Goal: Information Seeking & Learning: Learn about a topic

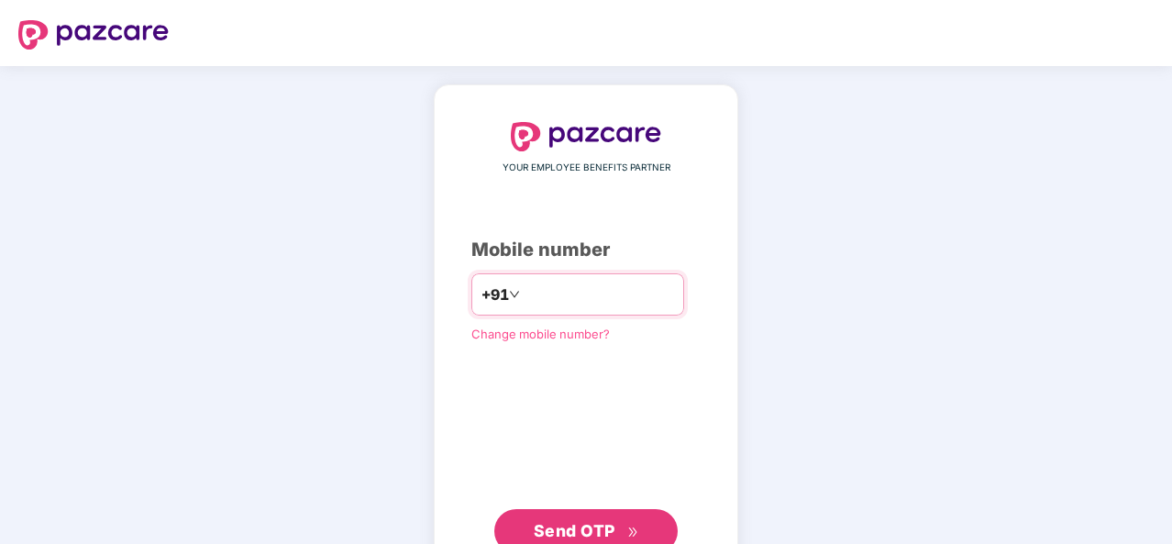
type input "**********"
click at [572, 533] on span "Send OTP" at bounding box center [575, 530] width 82 height 19
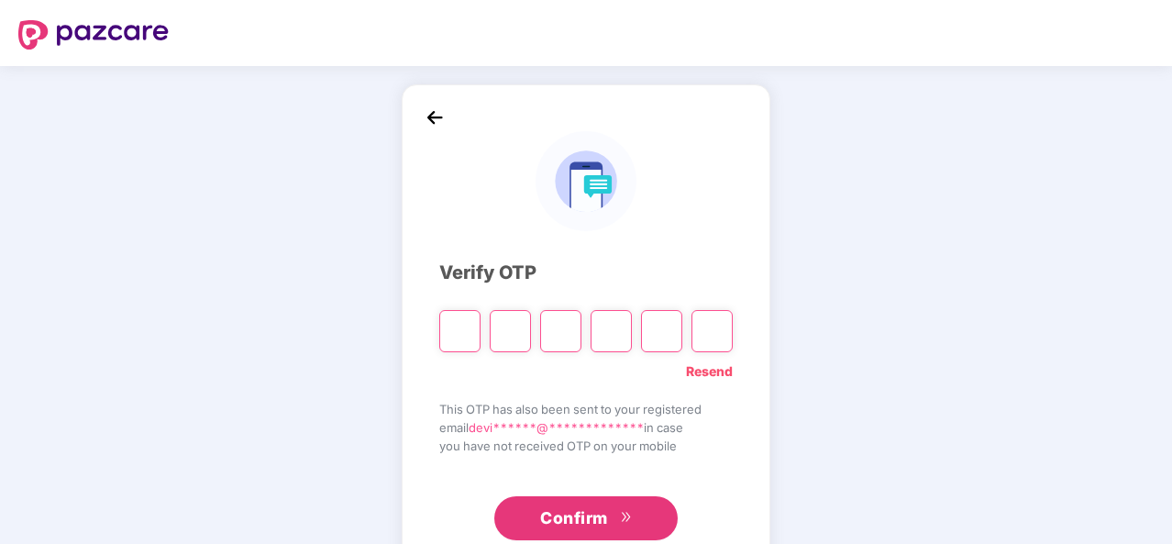
type input "*"
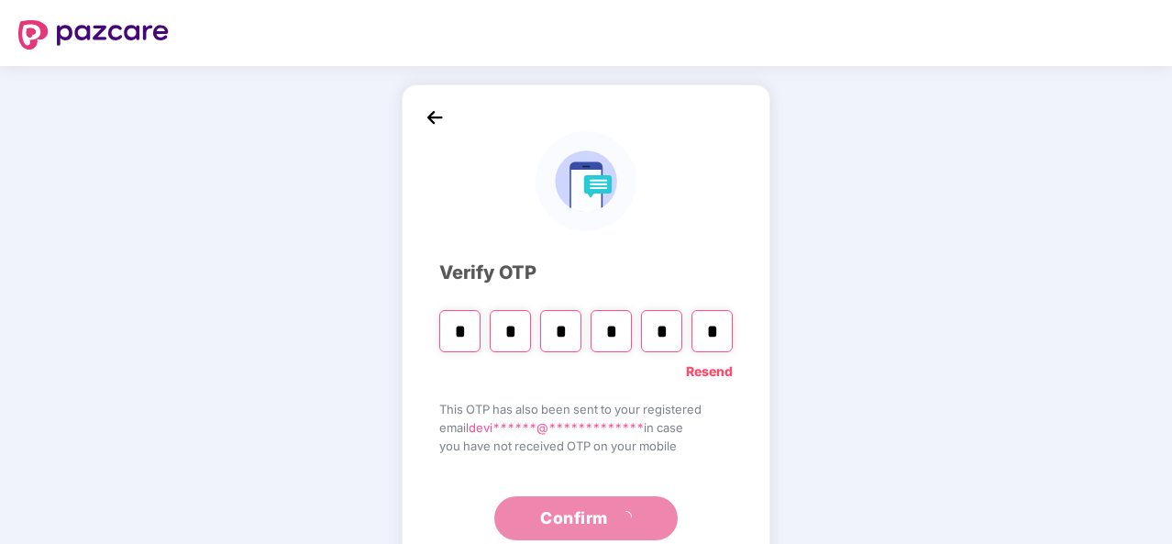
type input "*"
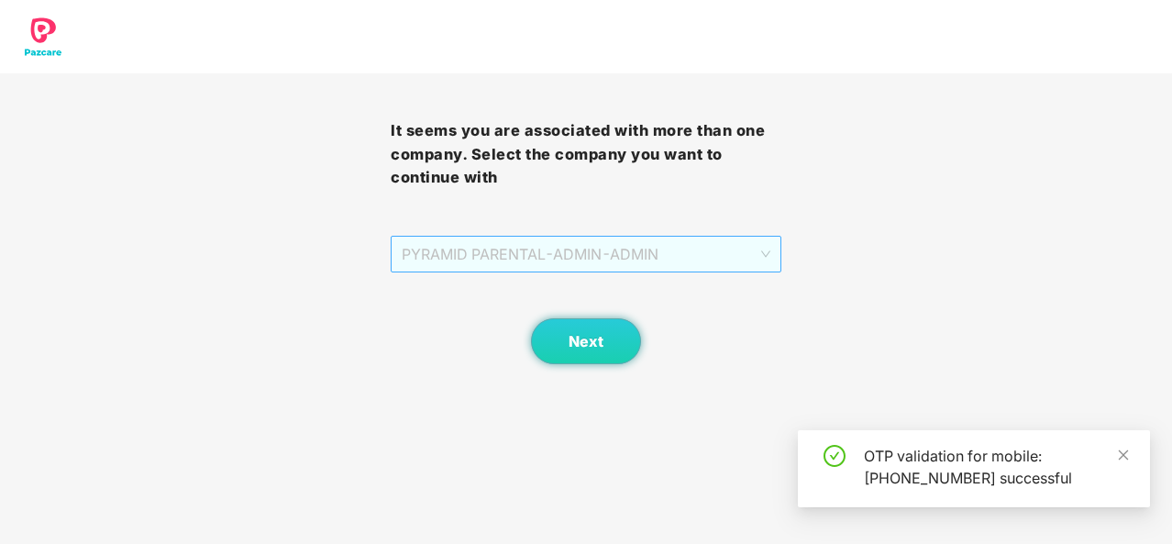
click at [612, 258] on span "PYRAMID PARENTAL - ADMIN - ADMIN" at bounding box center [586, 254] width 369 height 35
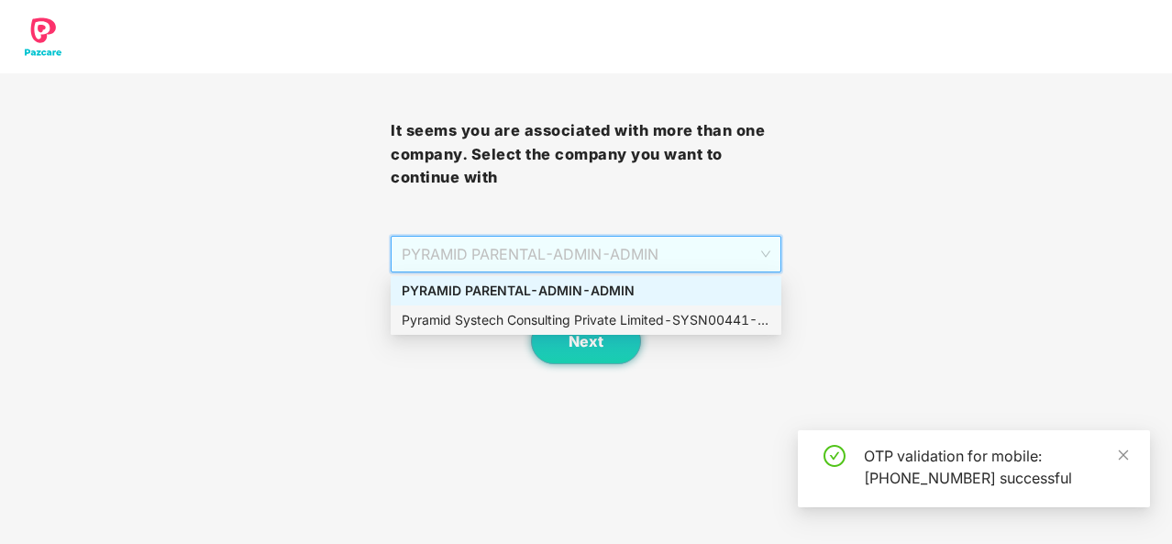
click at [535, 318] on div "Pyramid Systech Consulting Private Limited - SYSN00441 - ADMIN" at bounding box center [586, 320] width 369 height 20
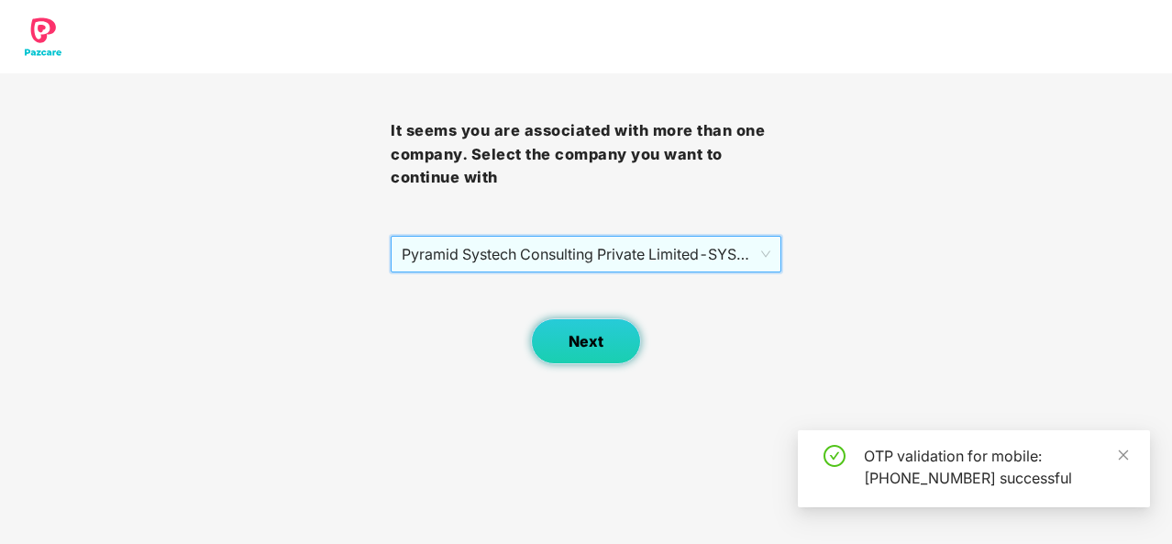
click at [578, 344] on span "Next" at bounding box center [585, 341] width 35 height 17
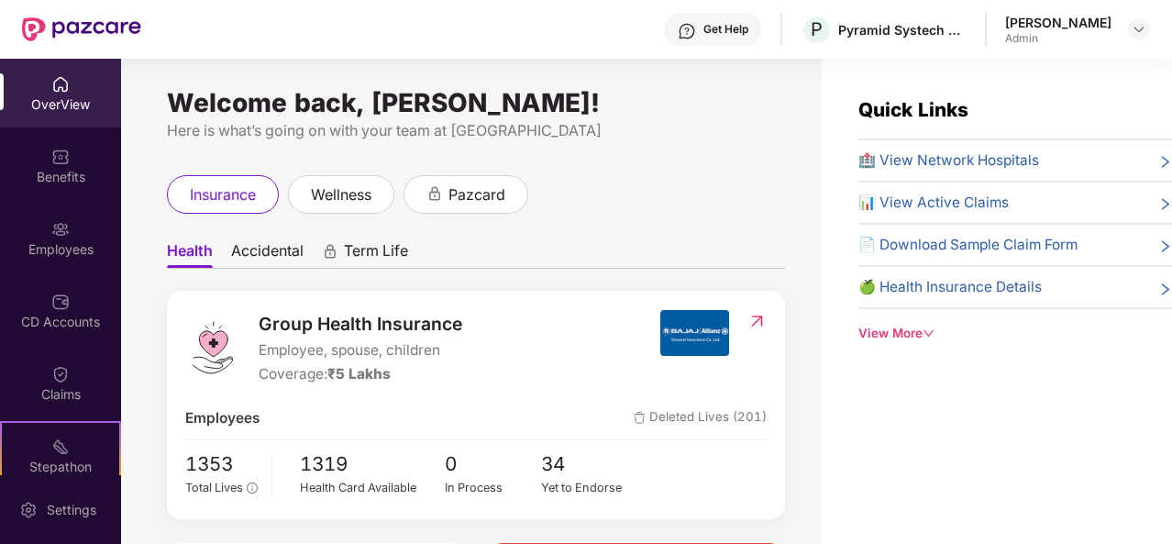
click at [934, 327] on icon "down" at bounding box center [928, 333] width 12 height 12
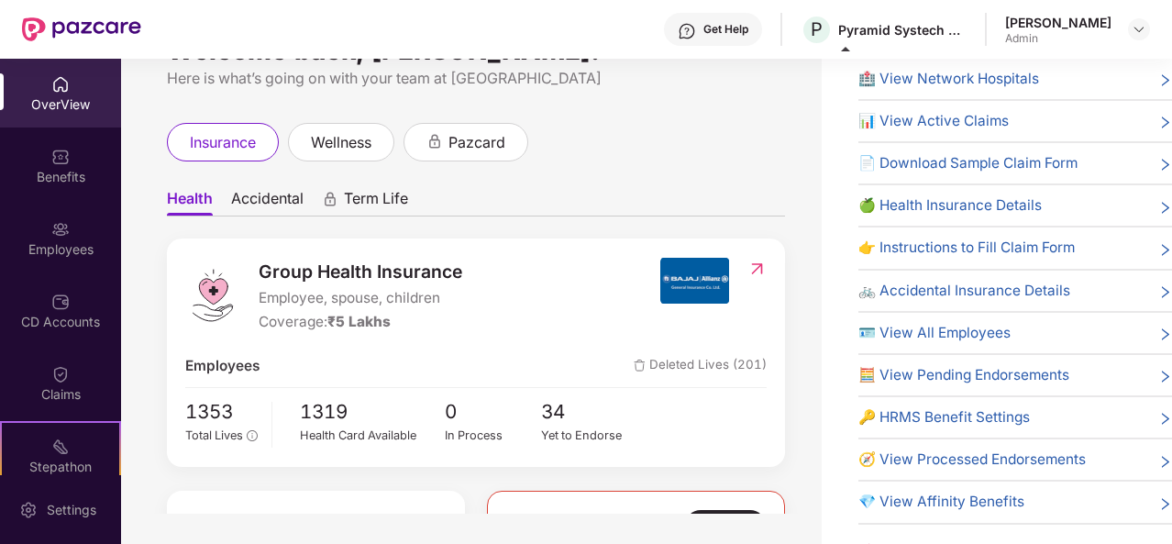
scroll to position [59, 0]
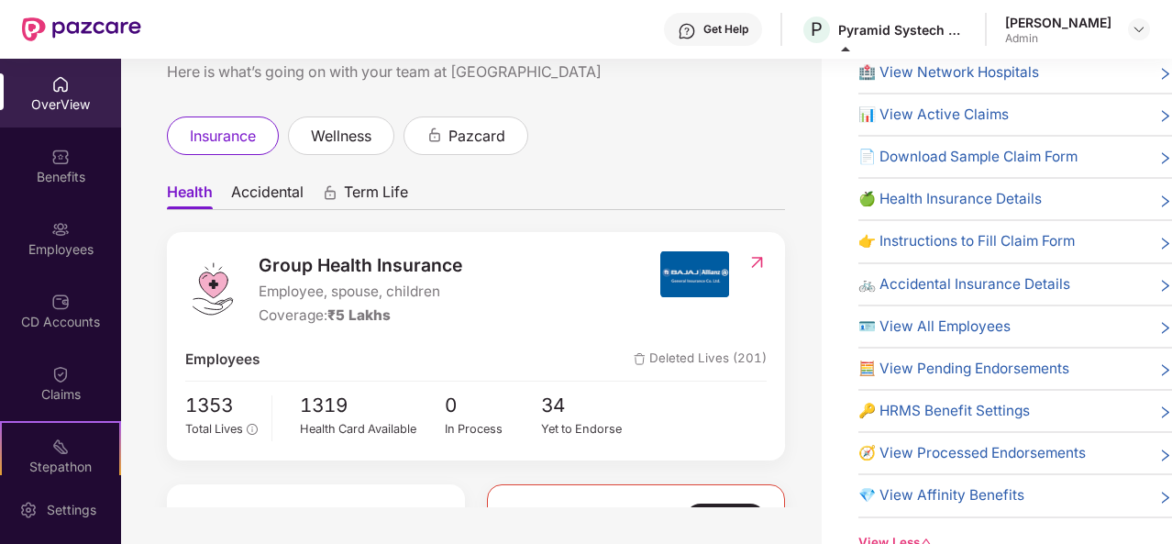
click at [1072, 193] on div "🍏 Health Insurance Details" at bounding box center [1015, 199] width 314 height 22
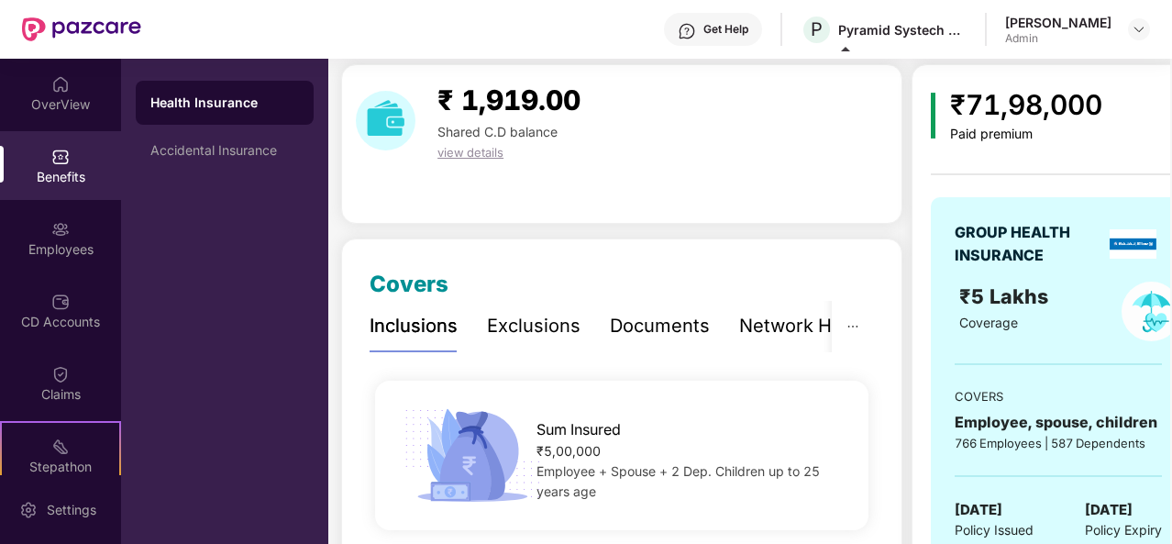
click at [632, 313] on div "Documents" at bounding box center [660, 326] width 100 height 28
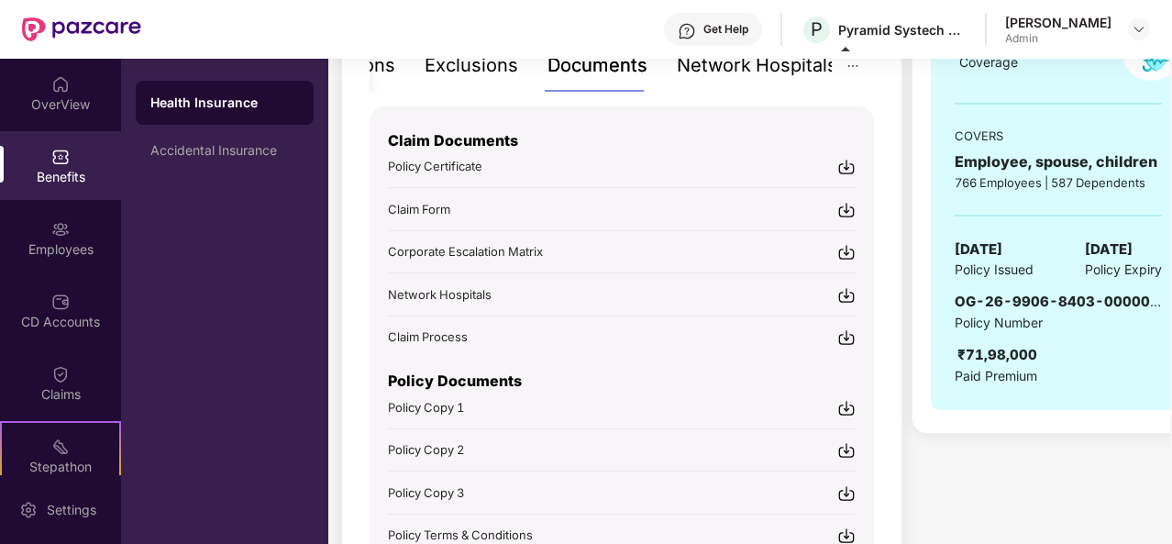
scroll to position [318, 0]
click at [849, 163] on img at bounding box center [846, 168] width 18 height 18
click at [847, 404] on img at bounding box center [846, 409] width 18 height 18
click at [846, 447] on img at bounding box center [846, 451] width 18 height 18
click at [852, 496] on img at bounding box center [846, 494] width 18 height 18
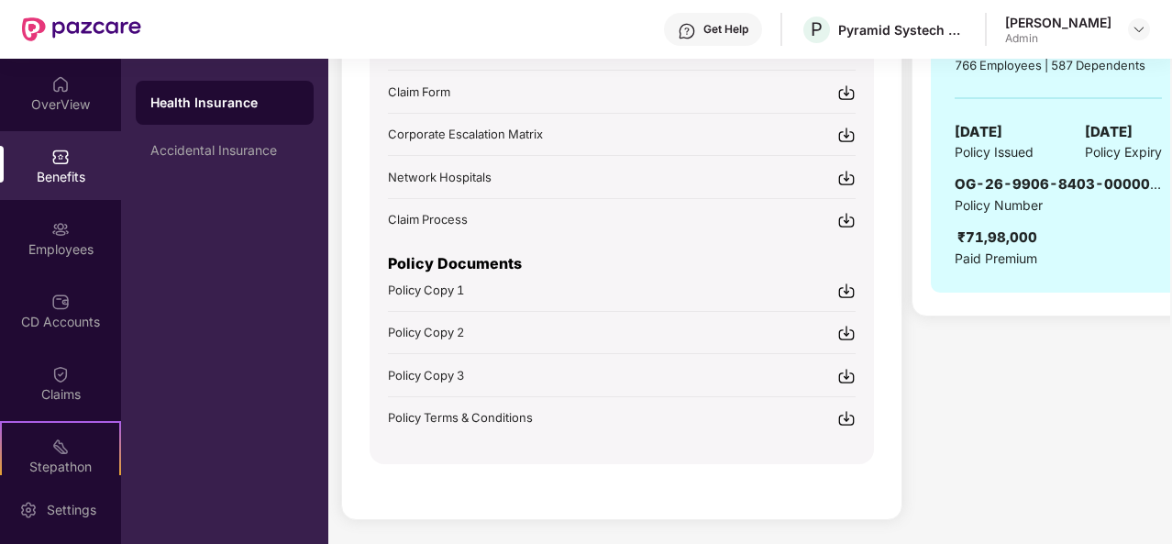
scroll to position [0, 0]
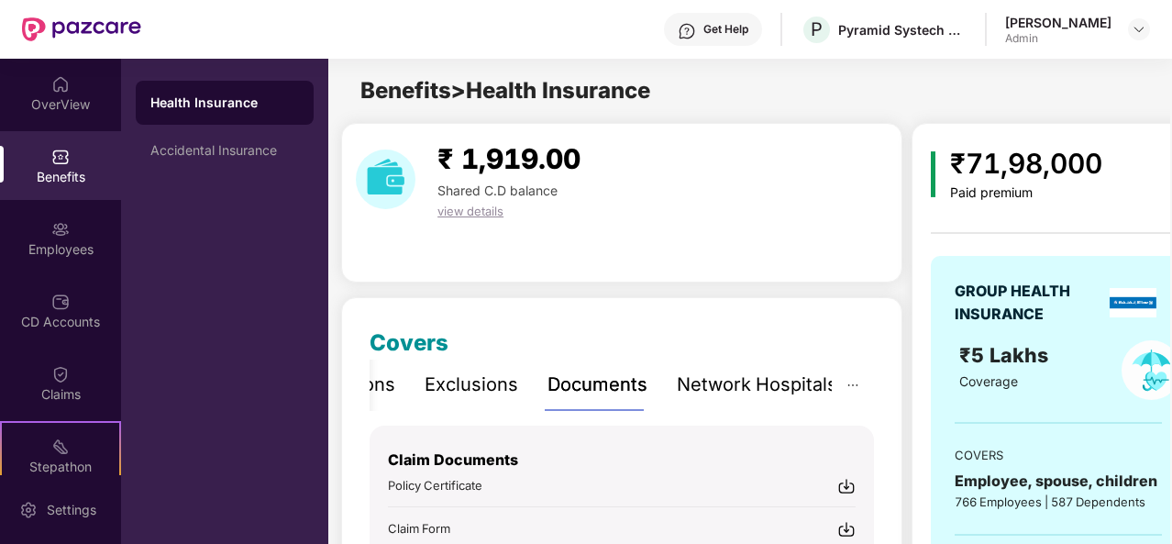
click at [392, 389] on div "Inclusions" at bounding box center [351, 384] width 88 height 28
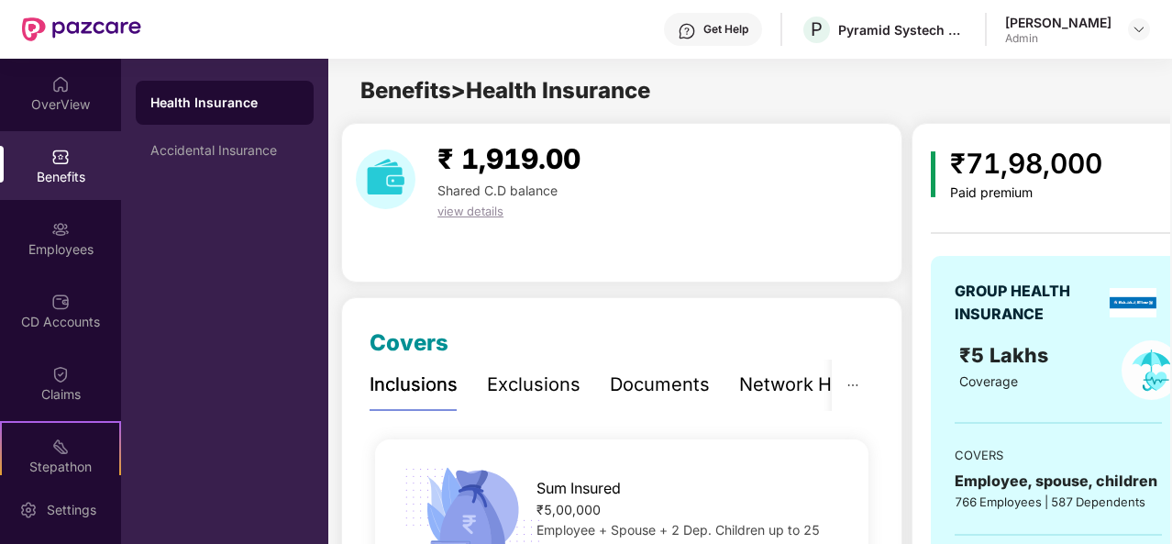
click at [510, 390] on div "Exclusions" at bounding box center [534, 384] width 94 height 28
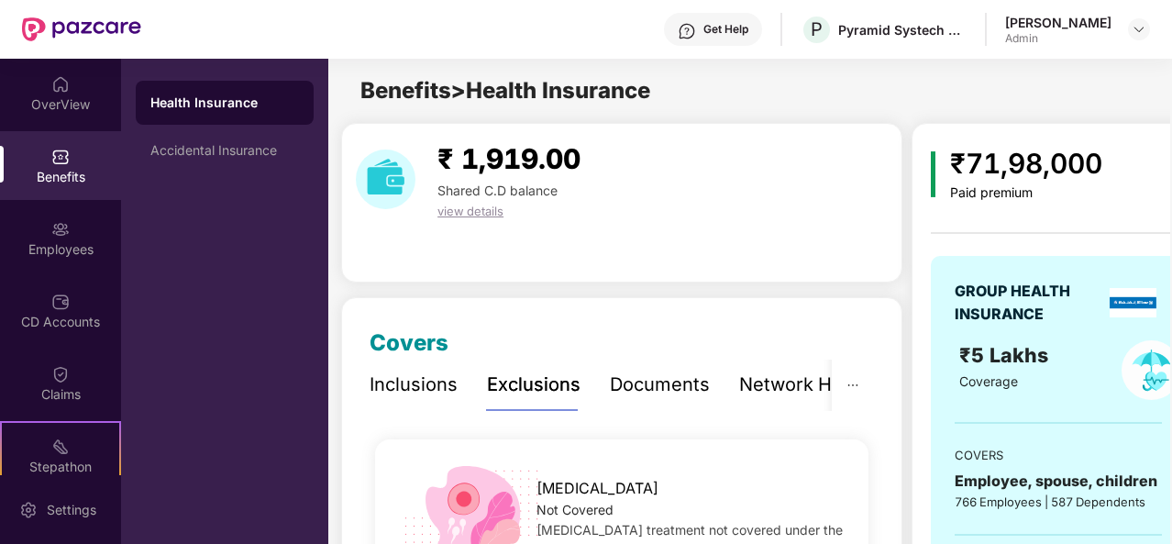
click at [405, 395] on div "Inclusions" at bounding box center [413, 384] width 88 height 28
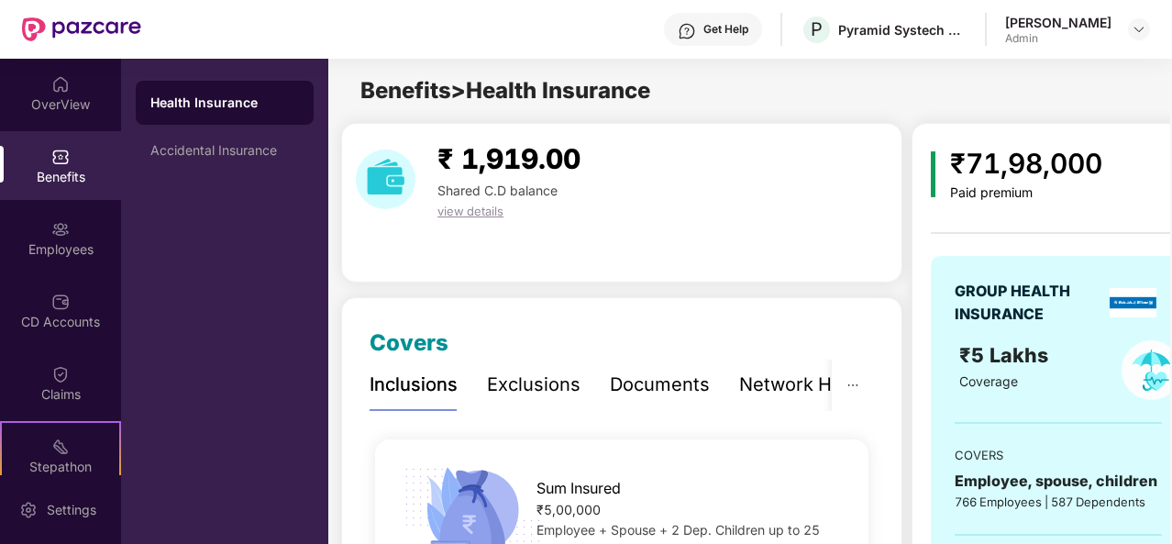
click at [903, 147] on div "₹ 1,919.00 Shared C.D balance view details" at bounding box center [622, 203] width 576 height 160
click at [39, 102] on div "OverView" at bounding box center [60, 104] width 121 height 18
